Goal: Task Accomplishment & Management: Manage account settings

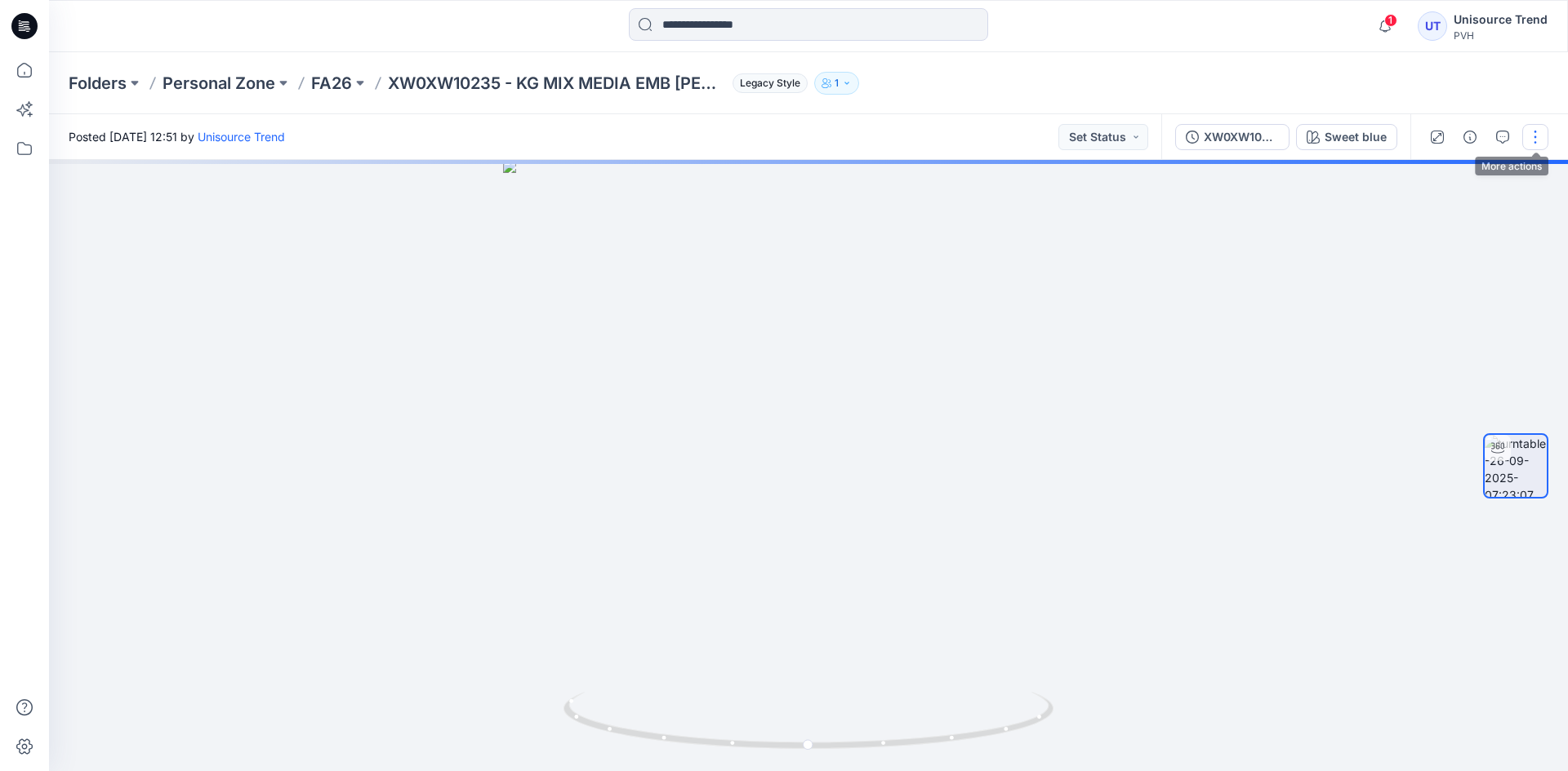
click at [1545, 137] on button "button" at bounding box center [1535, 137] width 26 height 26
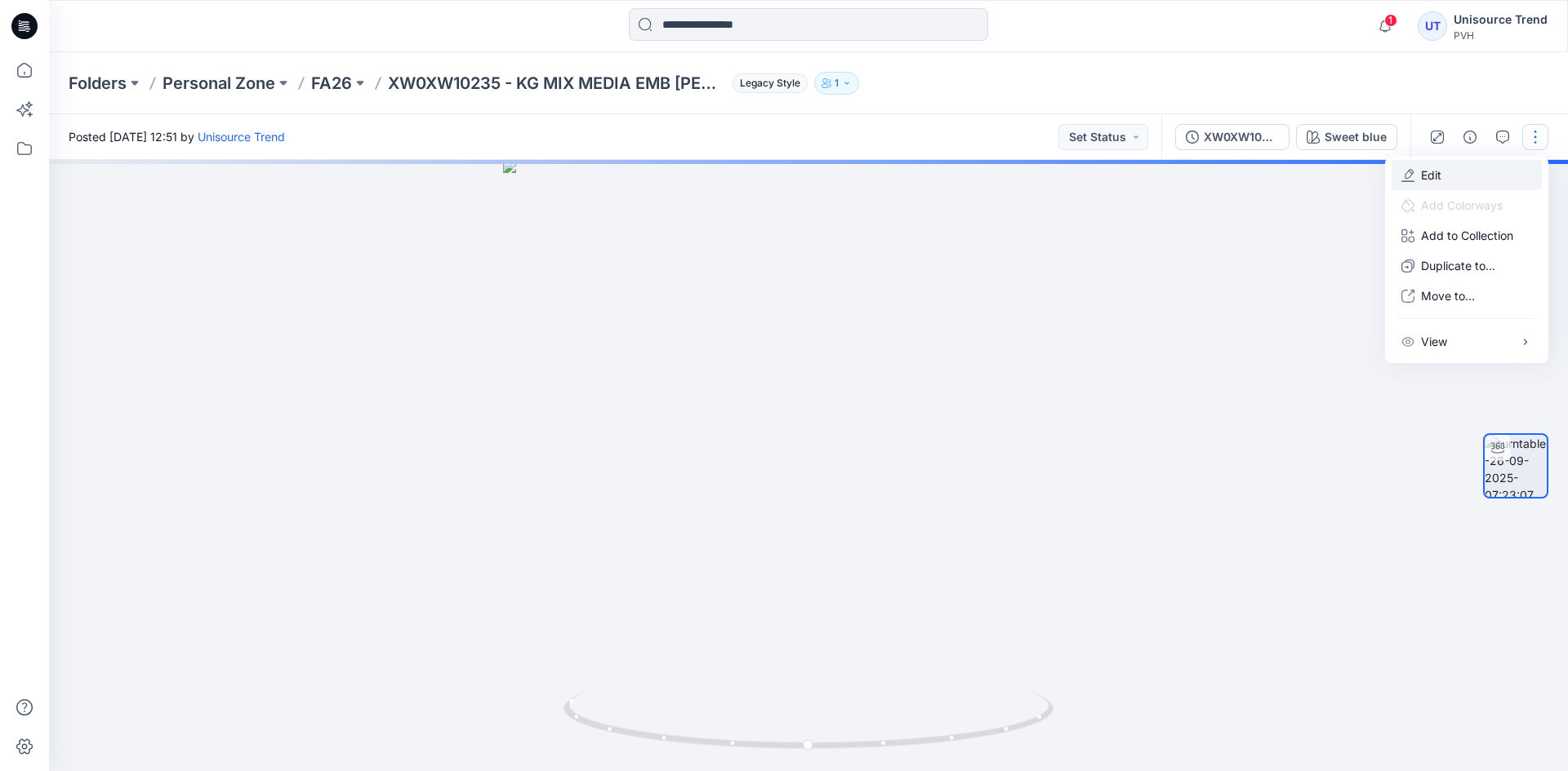
click at [1426, 182] on p "Edit" at bounding box center [1430, 175] width 21 height 17
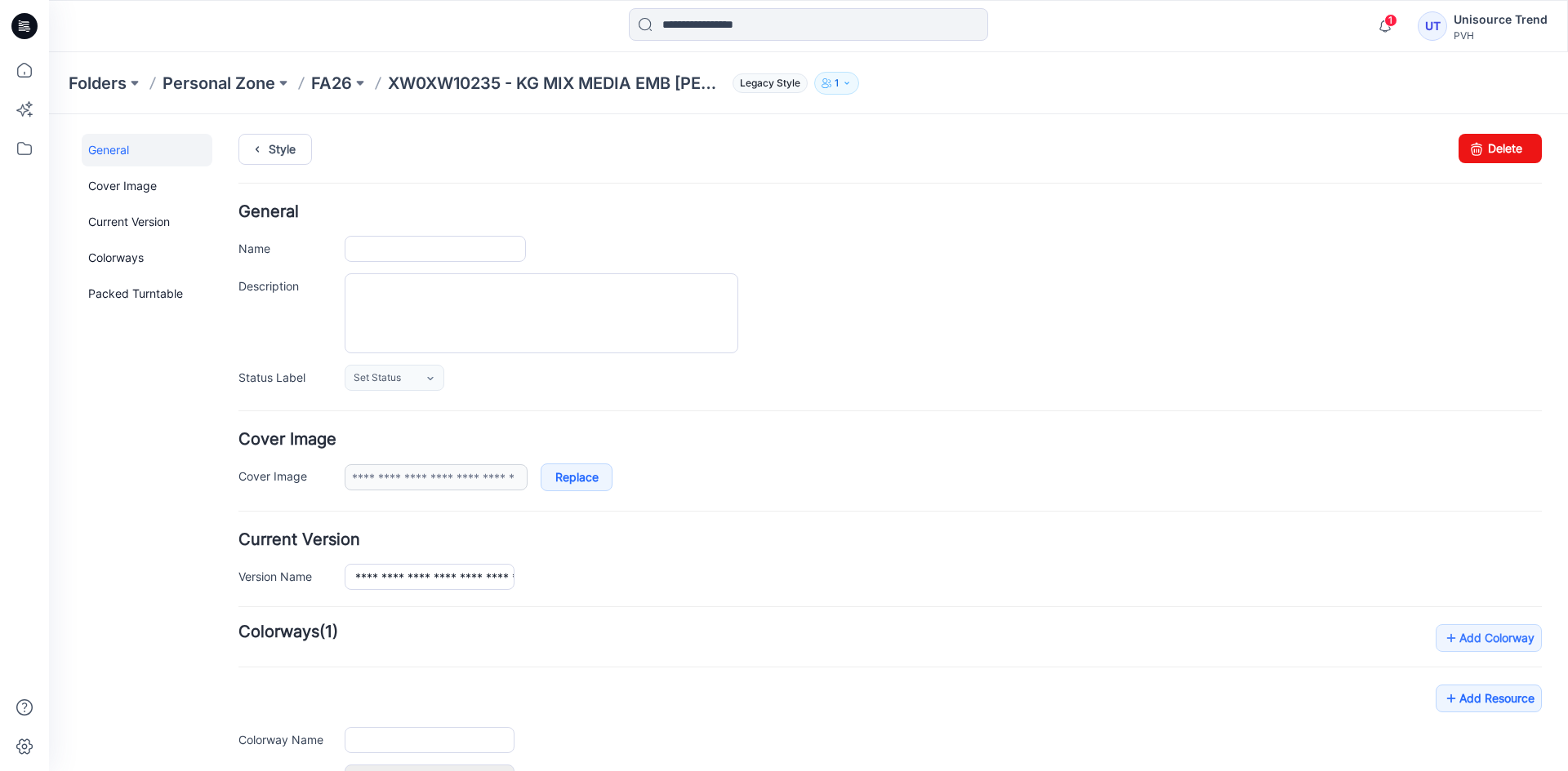
type input "**********"
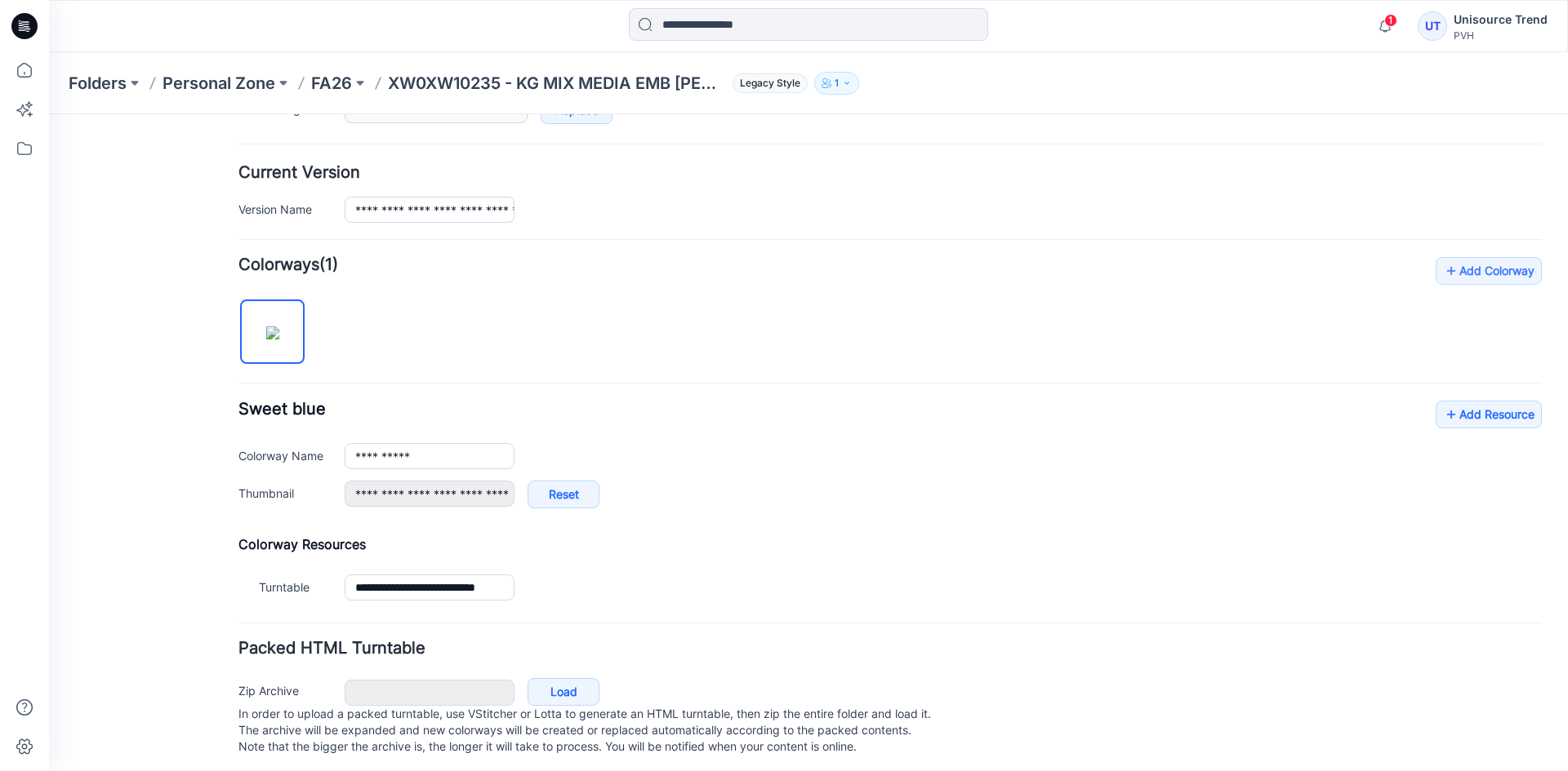
scroll to position [389, 0]
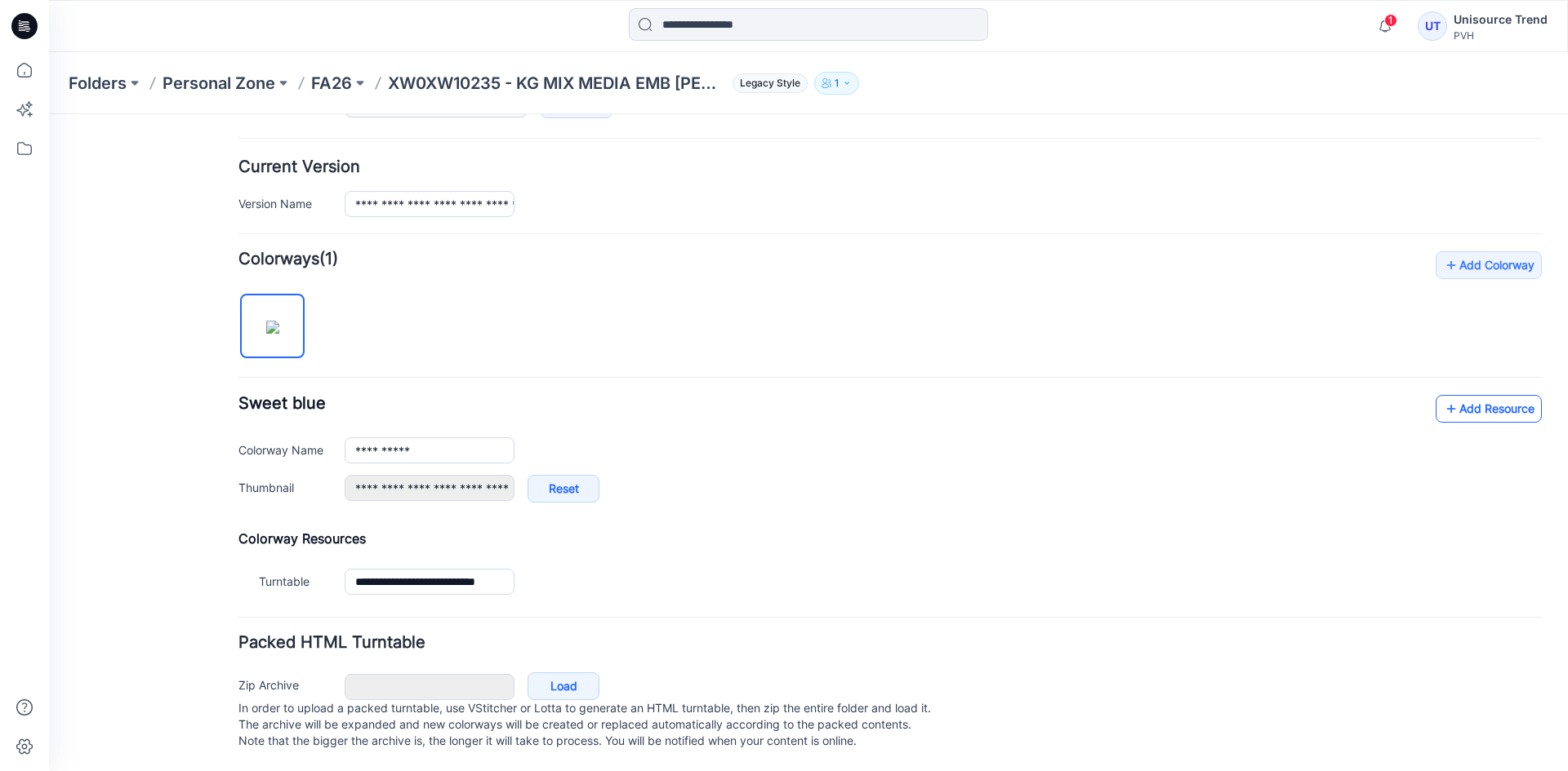
click at [1502, 395] on link "Add Resource" at bounding box center [1488, 409] width 106 height 28
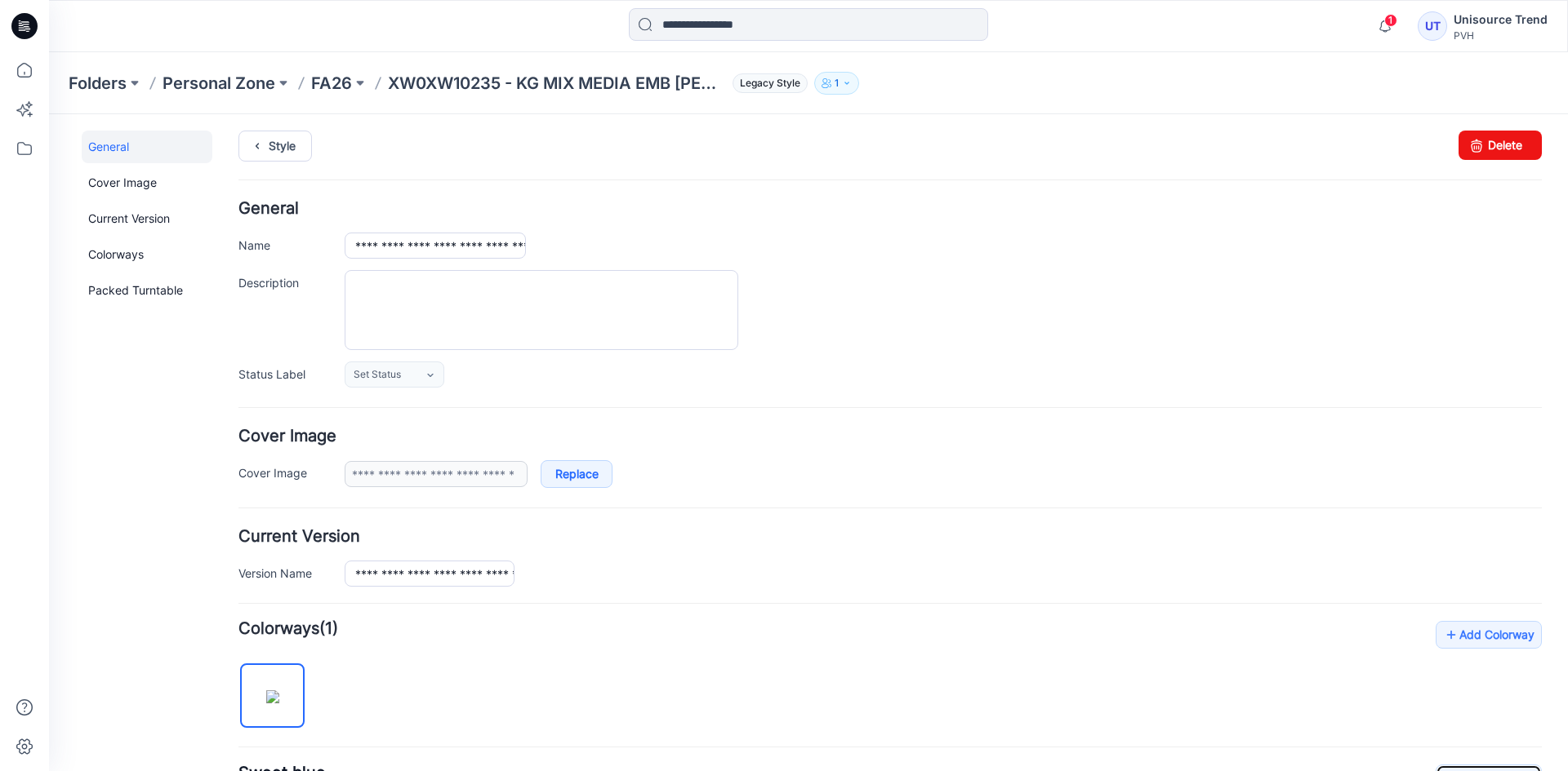
scroll to position [0, 0]
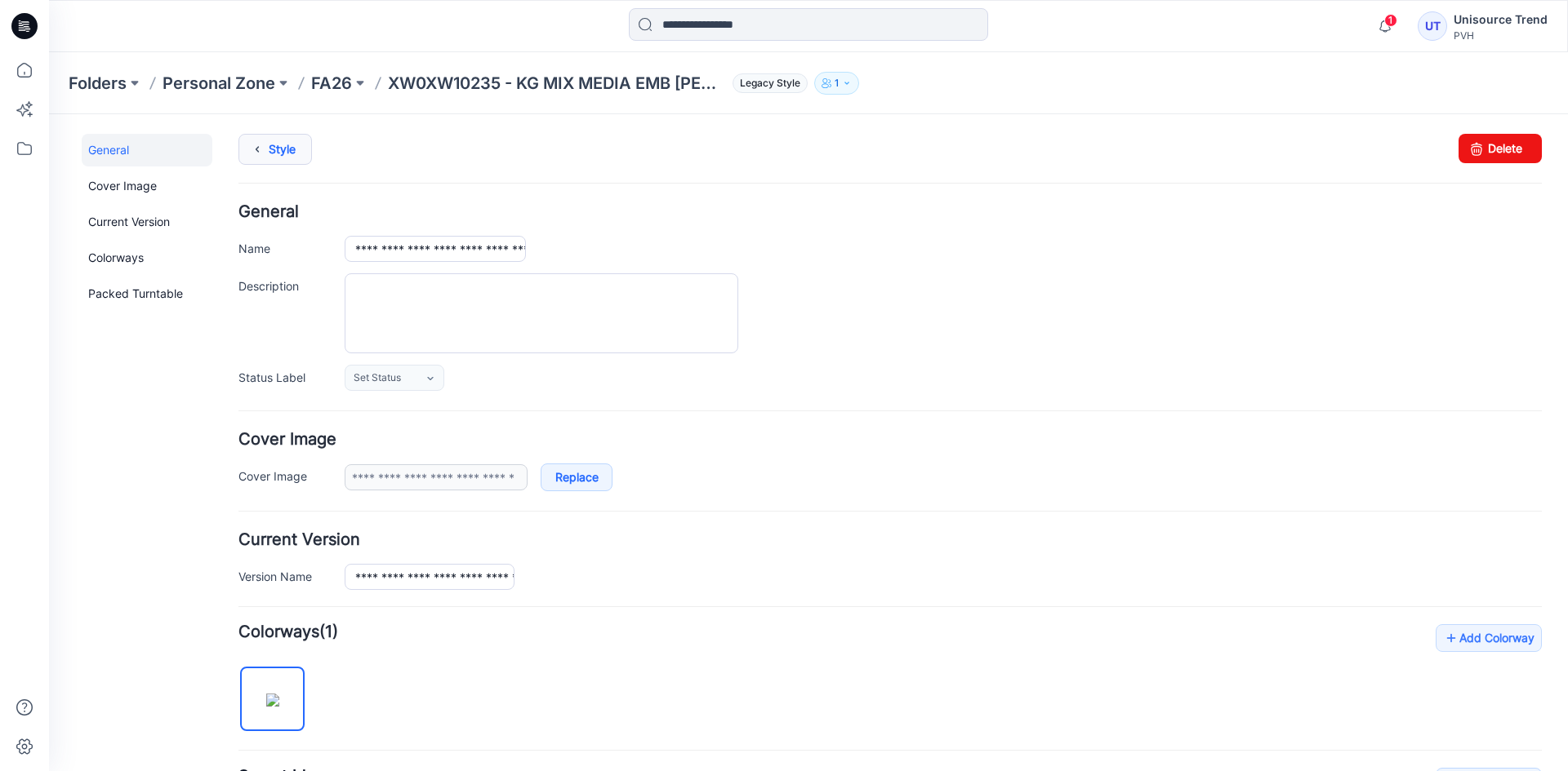
click at [290, 151] on link "Style" at bounding box center [275, 149] width 73 height 31
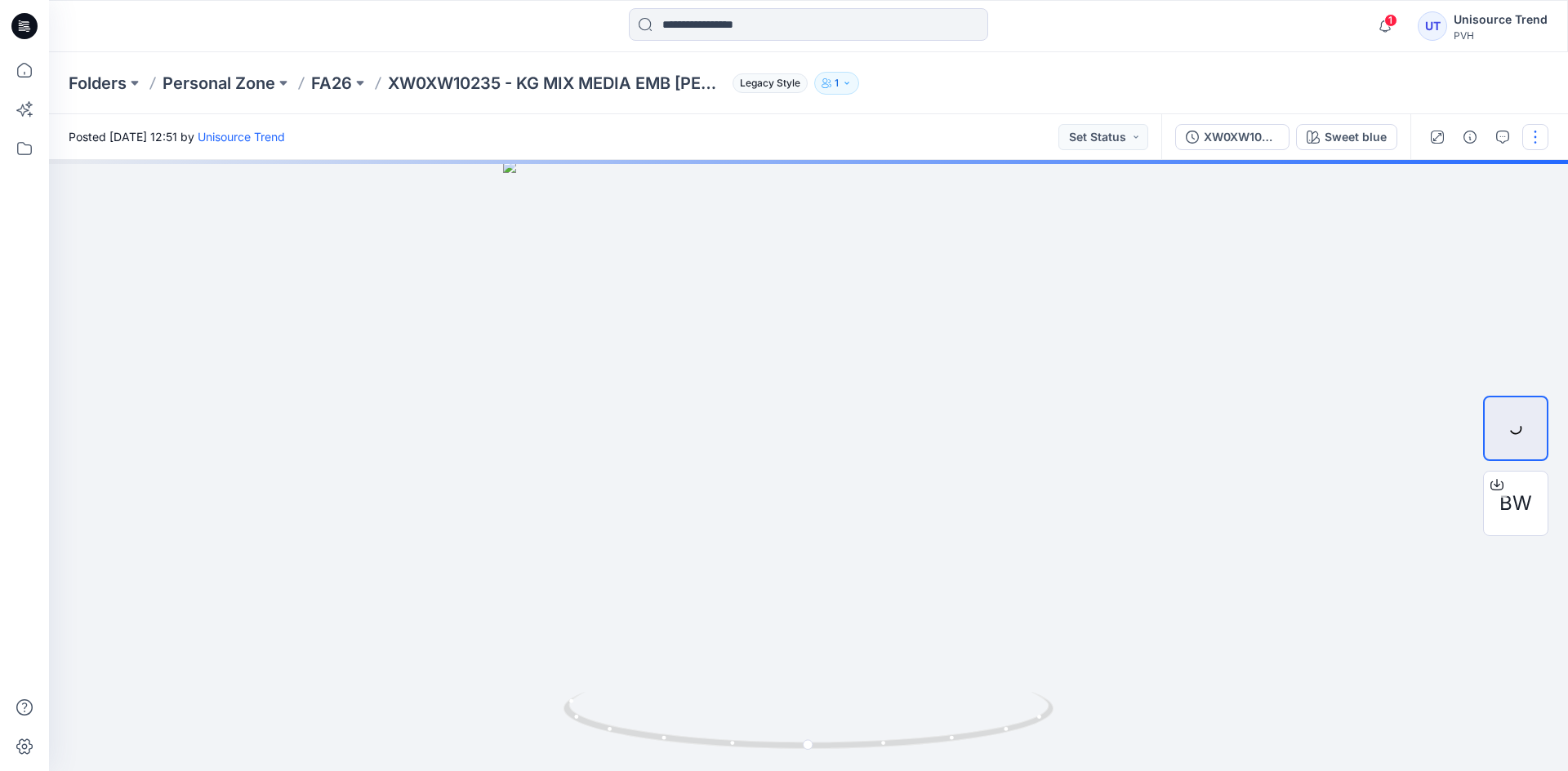
click at [1526, 139] on button "button" at bounding box center [1535, 137] width 26 height 26
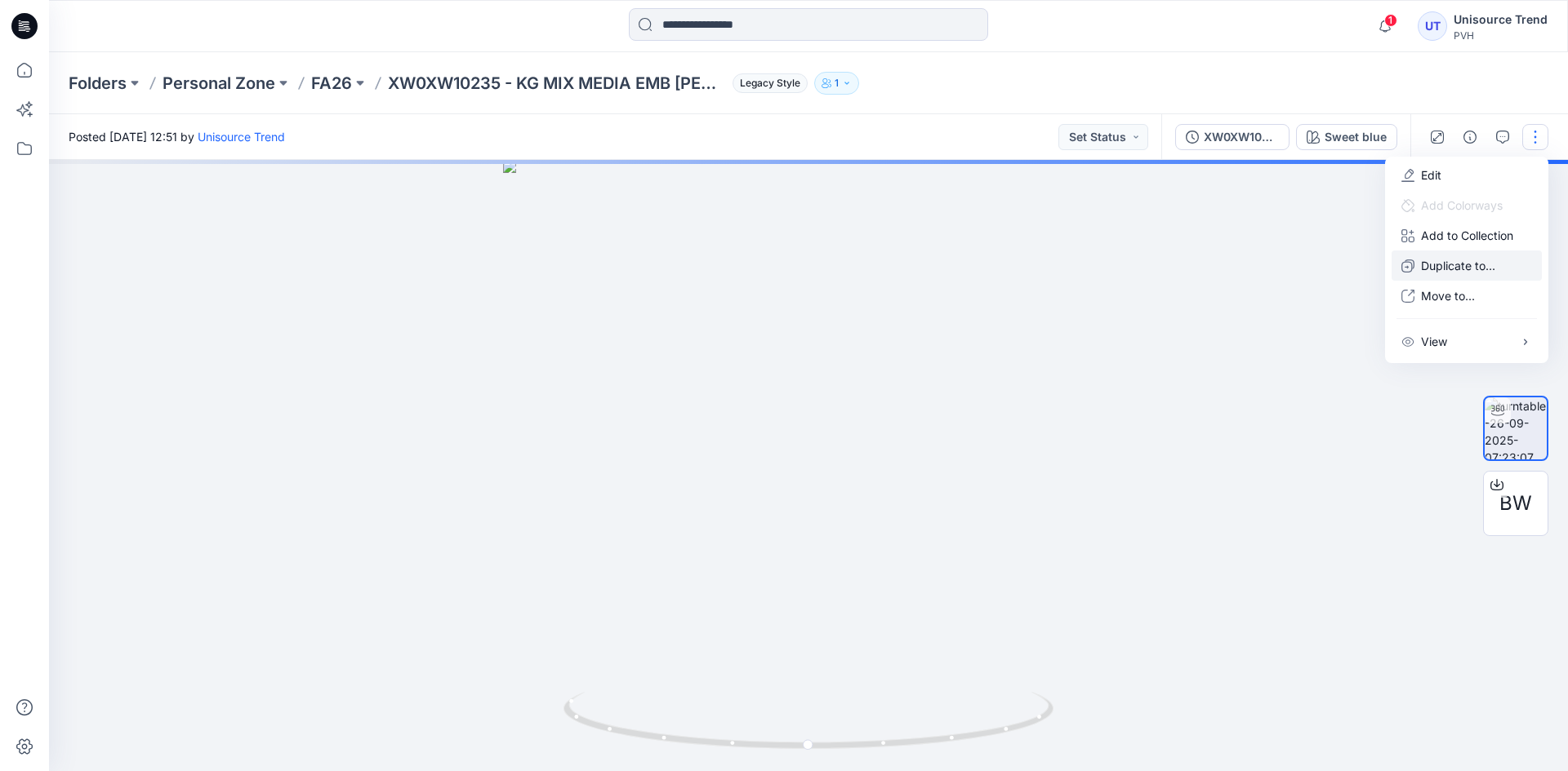
click at [1443, 264] on p "Duplicate to..." at bounding box center [1457, 266] width 74 height 17
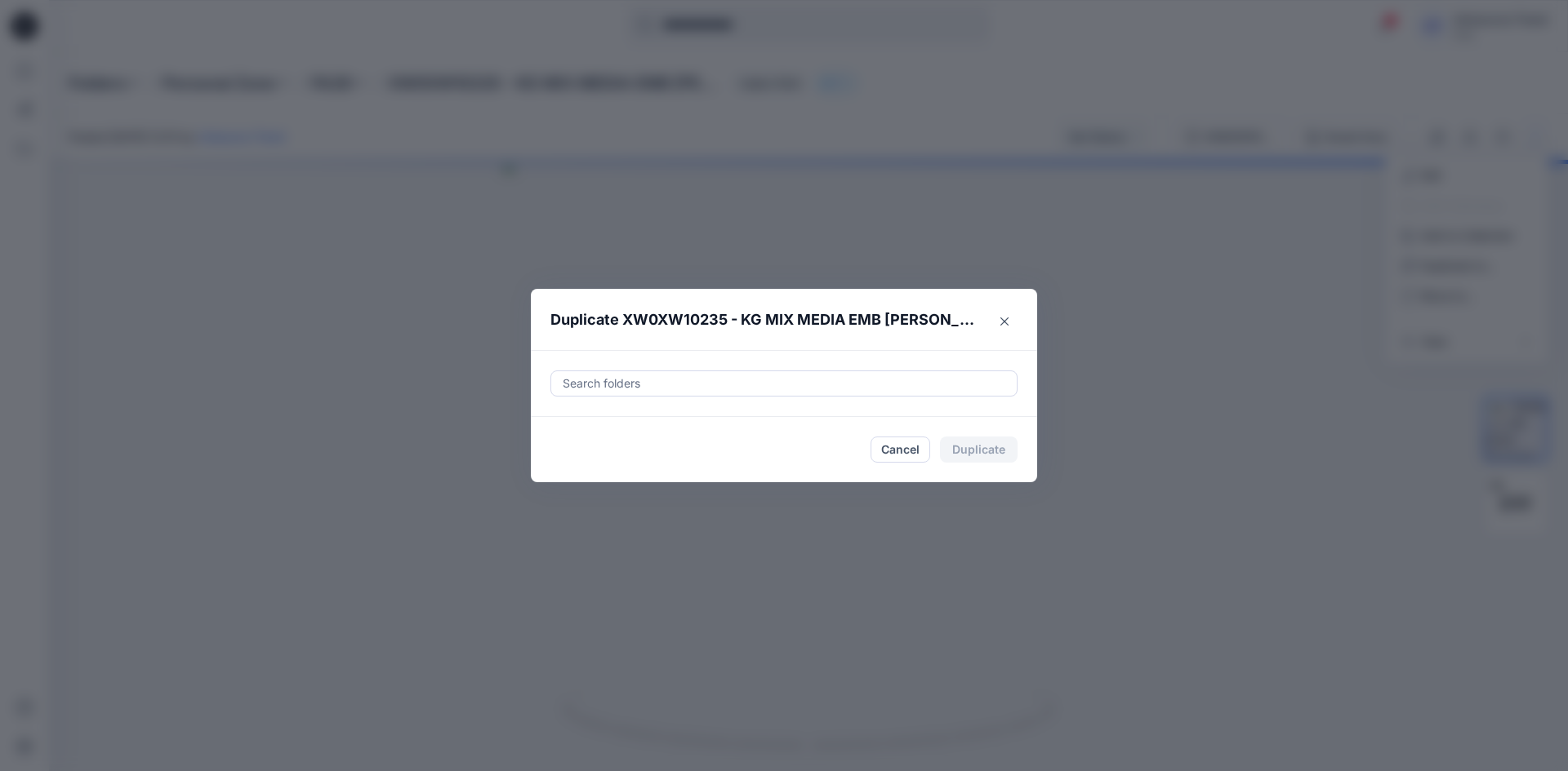
click at [718, 388] on div at bounding box center [784, 383] width 445 height 20
click at [568, 425] on div at bounding box center [575, 425] width 13 height 13
type input "********"
click at [538, 470] on footer "Cancel Duplicate" at bounding box center [784, 449] width 506 height 65
click at [991, 451] on button "Duplicate" at bounding box center [978, 450] width 78 height 26
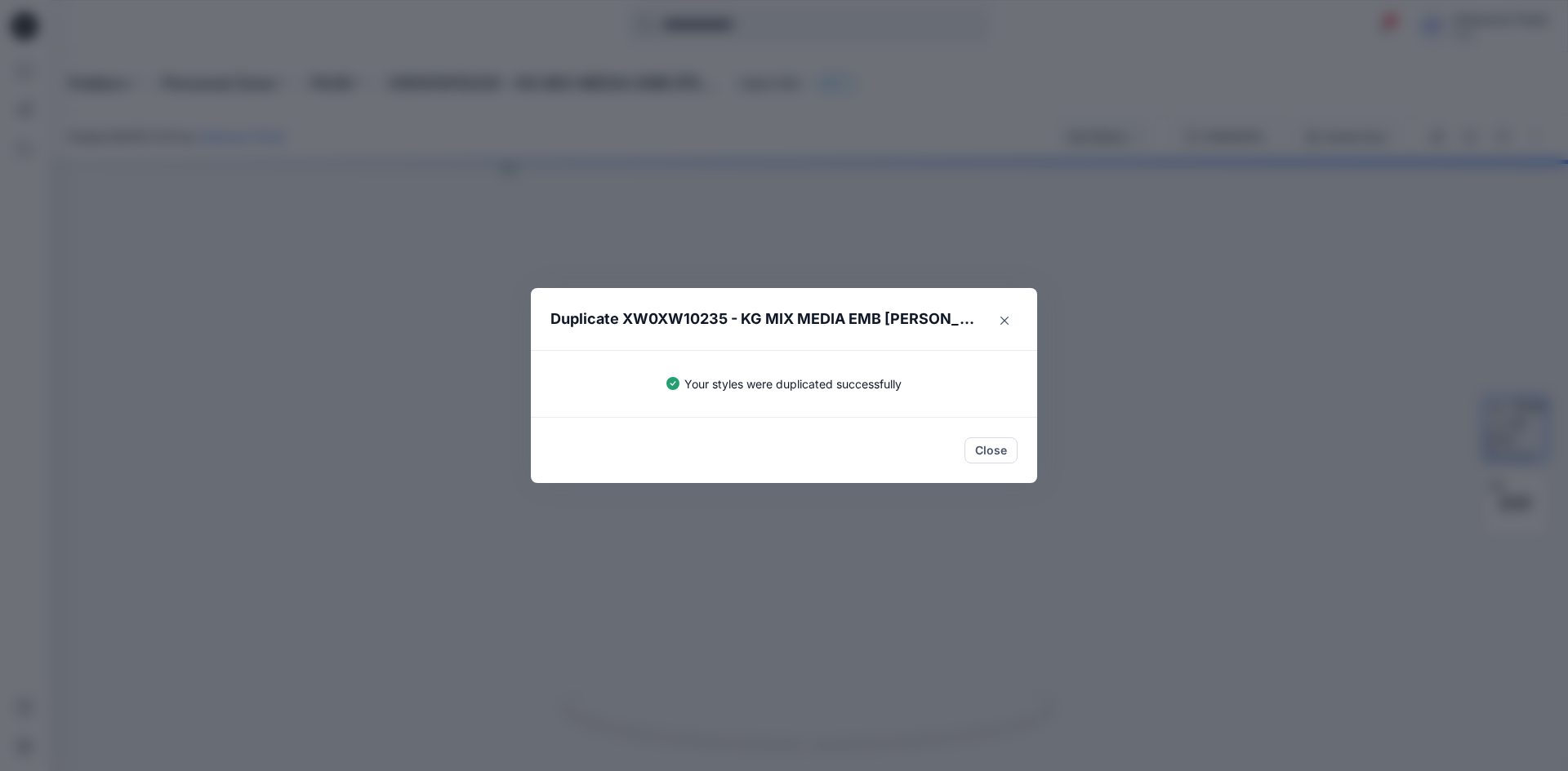
click at [991, 451] on button "Close" at bounding box center [991, 451] width 53 height 26
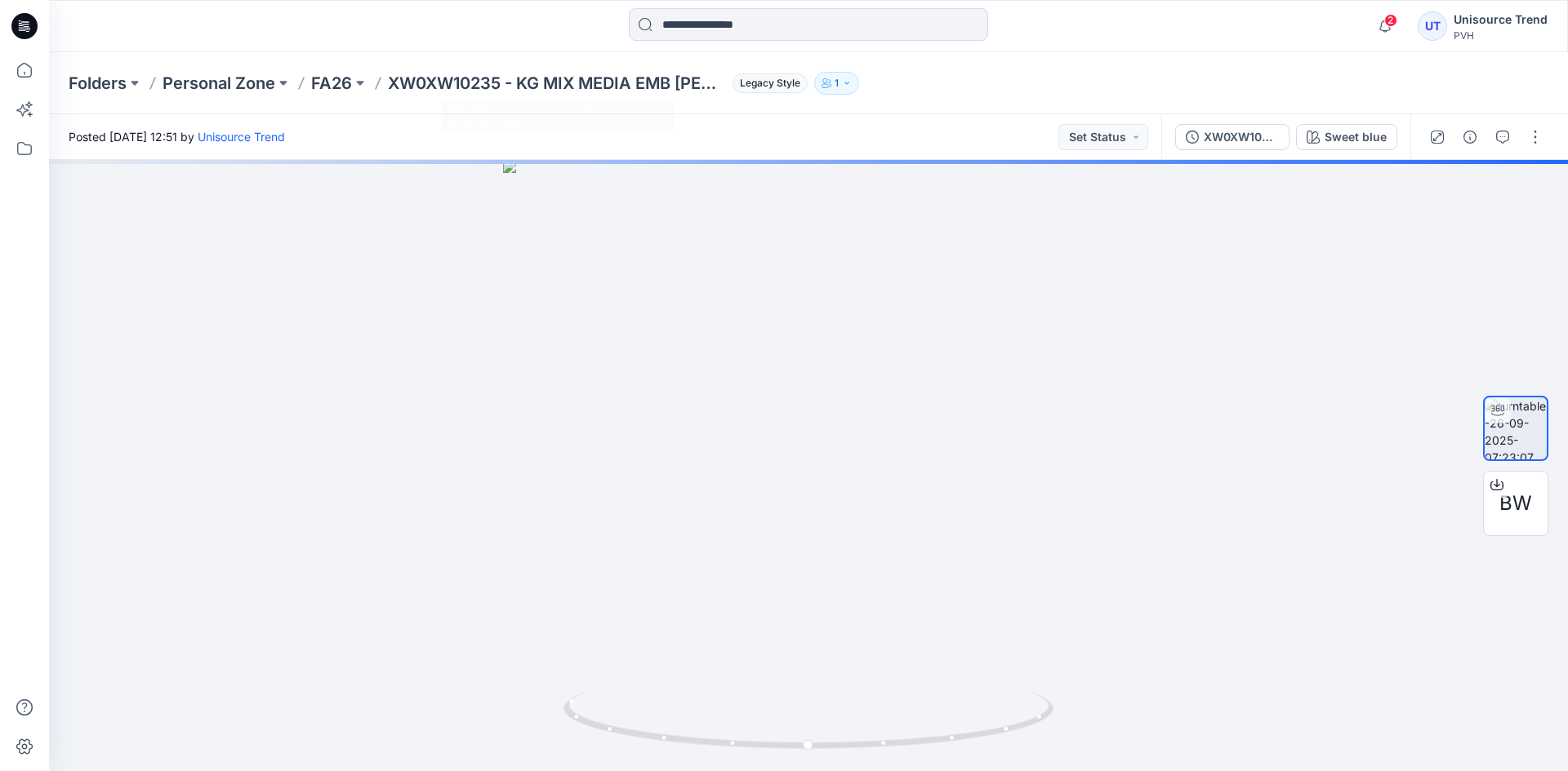
click at [591, 40] on div at bounding box center [808, 26] width 760 height 36
click at [21, 30] on icon at bounding box center [25, 26] width 26 height 26
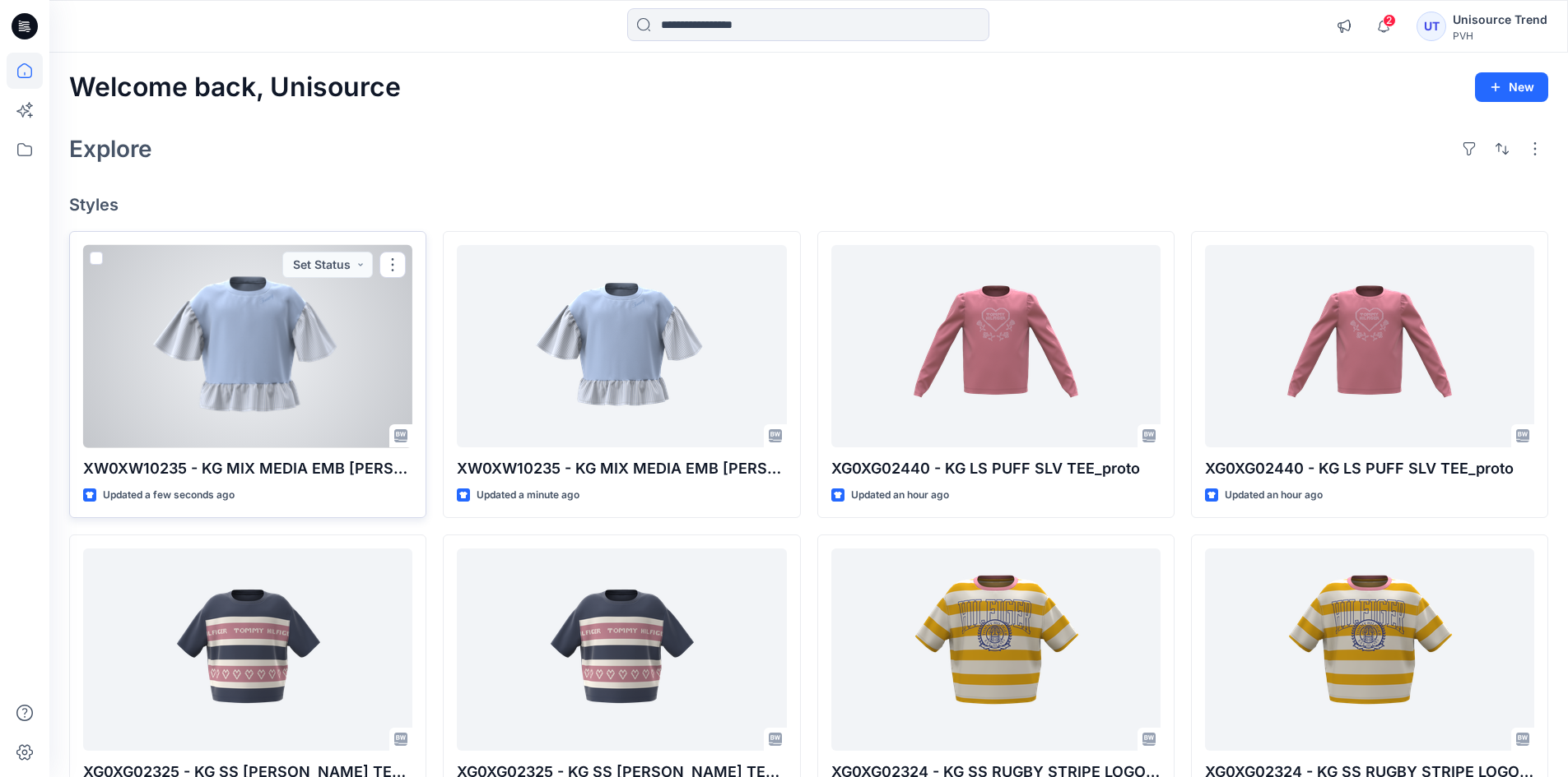
click at [196, 358] on div at bounding box center [248, 347] width 329 height 204
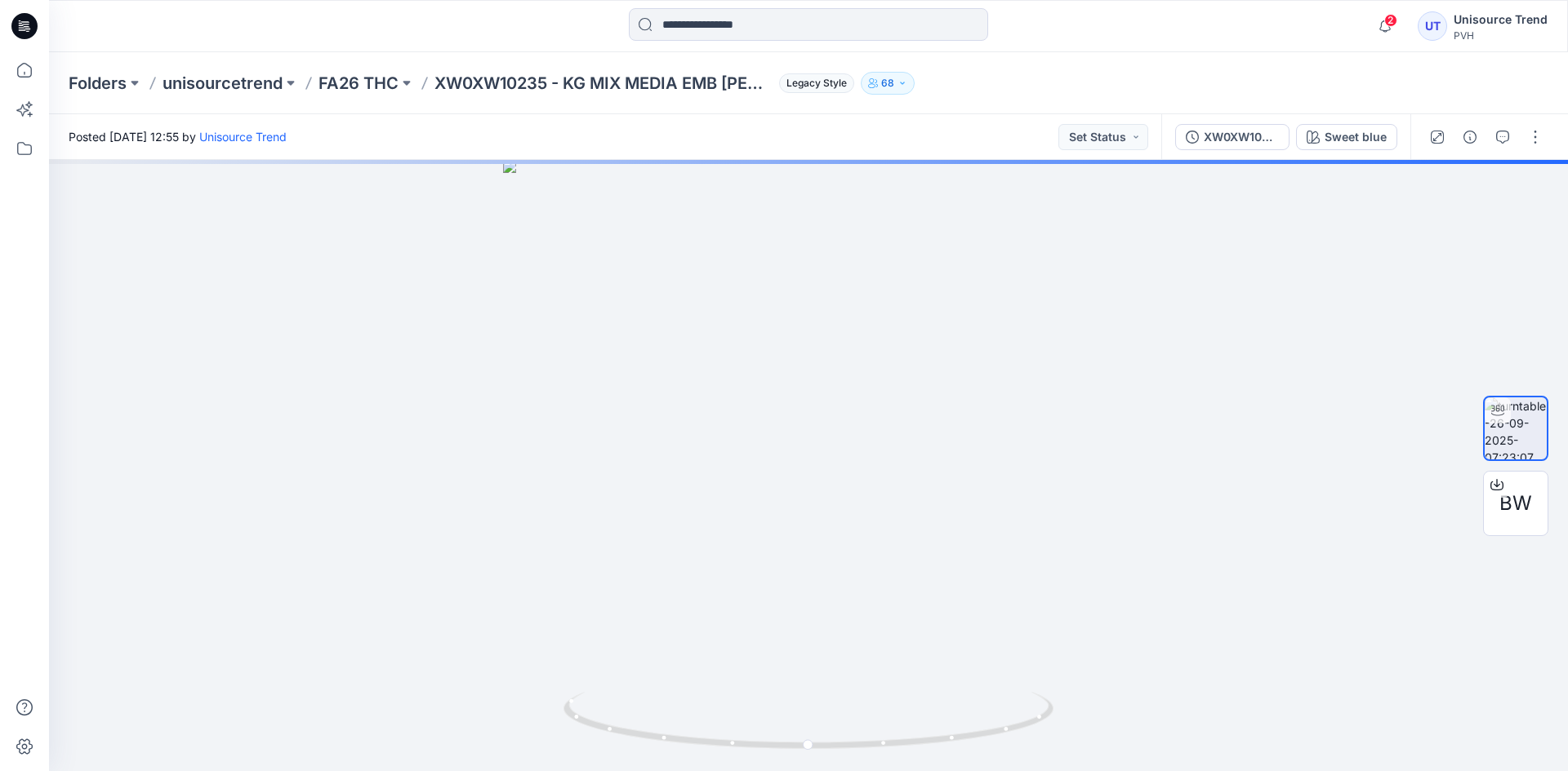
click at [26, 30] on icon at bounding box center [25, 26] width 26 height 26
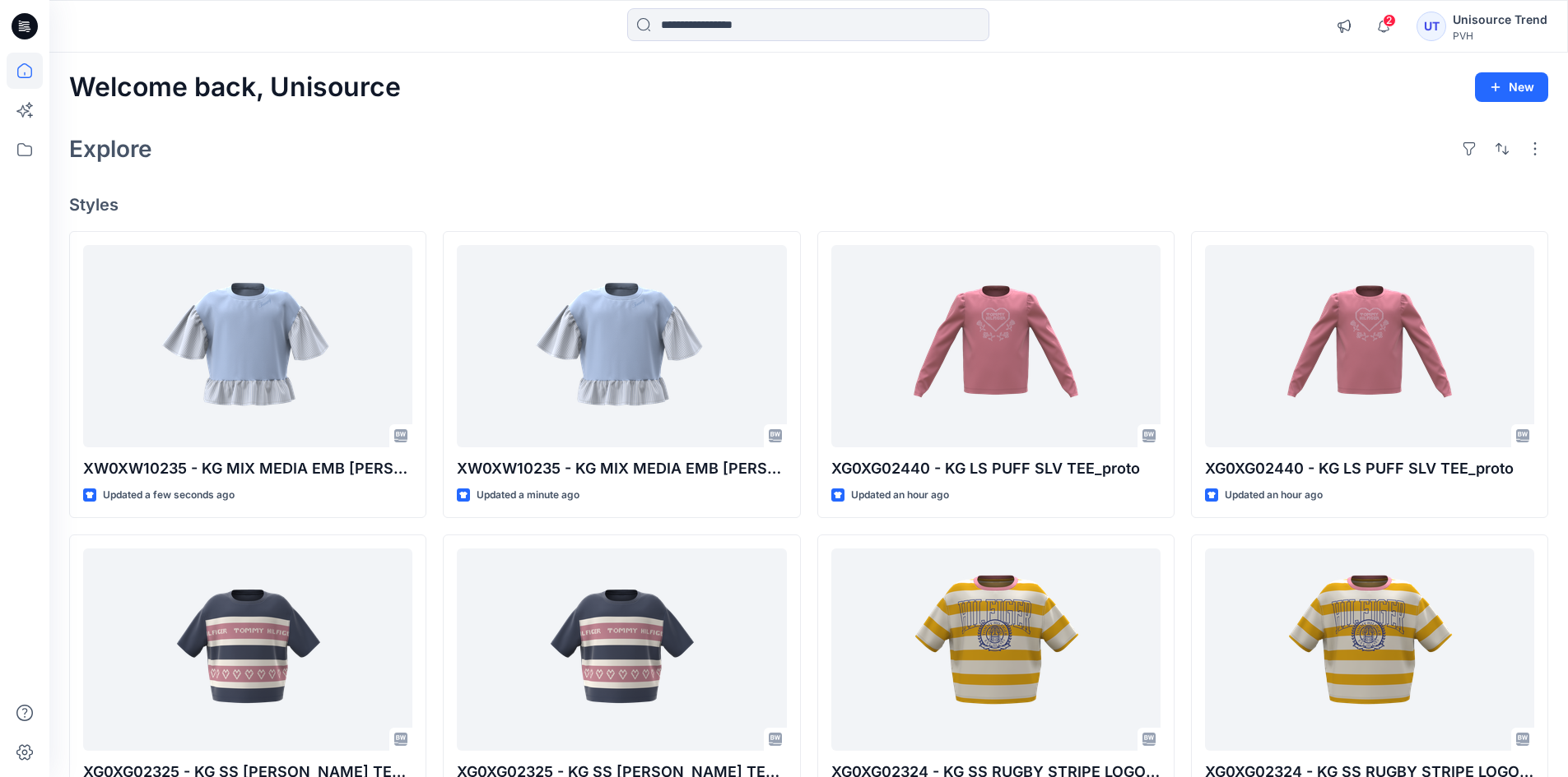
drag, startPoint x: 467, startPoint y: 118, endPoint x: 452, endPoint y: 118, distance: 15.0
click at [467, 118] on div "Welcome back, Unisource New Explore Styles XW0XW10235 - KG MIX MEDIA EMB [PERSO…" at bounding box center [808, 628] width 1518 height 1152
click at [1384, 27] on icon "button" at bounding box center [1383, 27] width 32 height 33
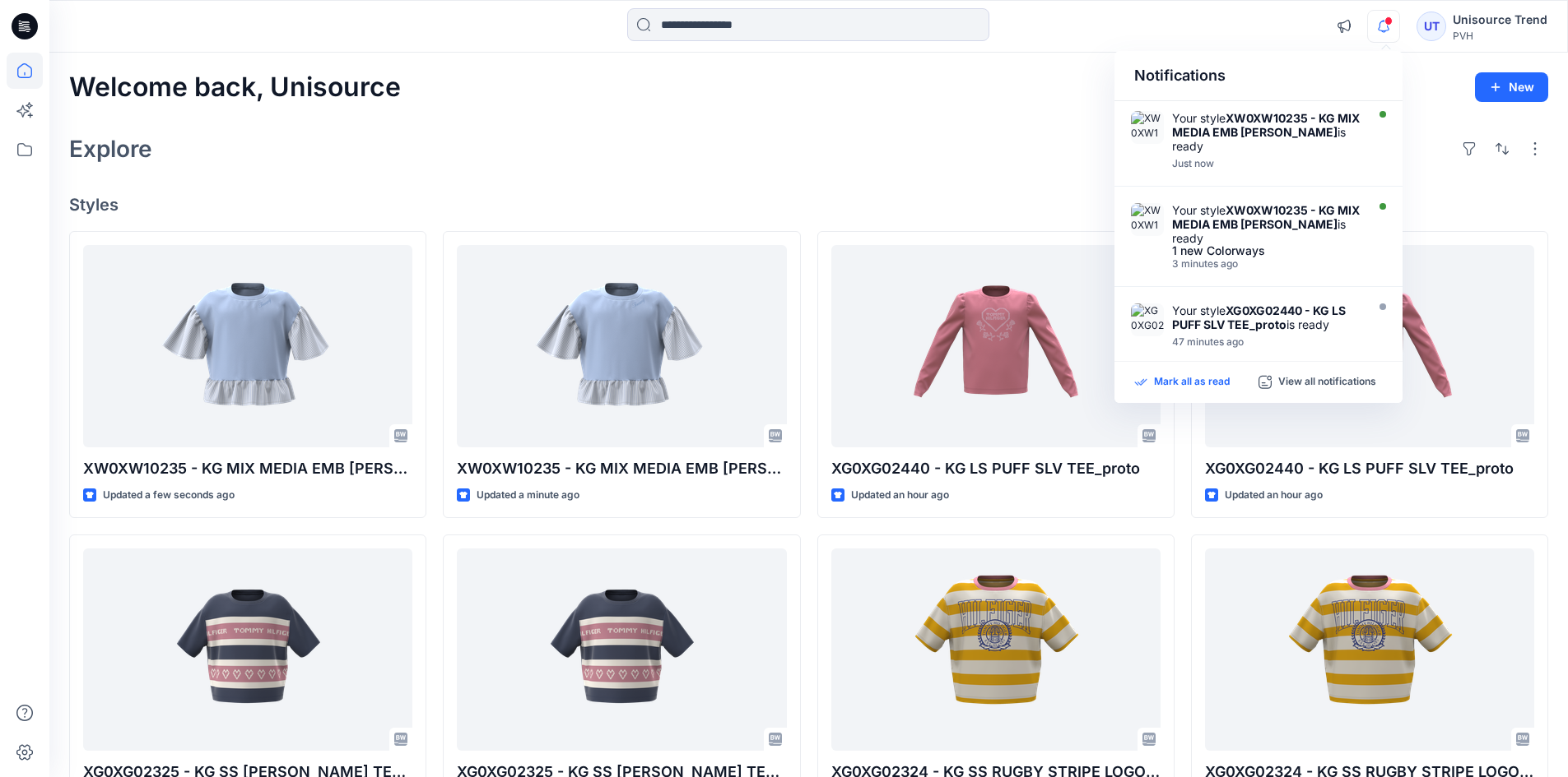
click at [1220, 380] on p "Mark all as read" at bounding box center [1191, 382] width 76 height 15
click at [872, 103] on div "Welcome back, Unisource New Explore Styles XW0XW10235 - KG MIX MEDIA EMB [PERSO…" at bounding box center [808, 628] width 1518 height 1152
